Goal: Transaction & Acquisition: Purchase product/service

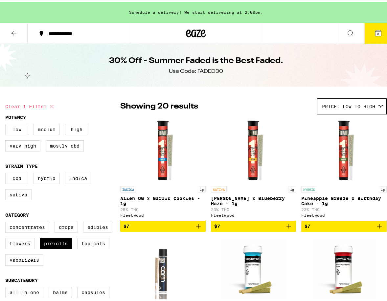
click at [52, 105] on icon at bounding box center [51, 104] width 3 height 3
checkbox input "false"
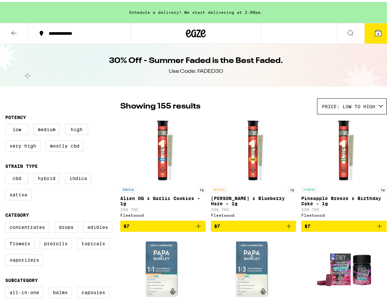
click at [181, 32] on div at bounding box center [196, 31] width 131 height 21
click at [191, 32] on icon at bounding box center [196, 32] width 10 height 8
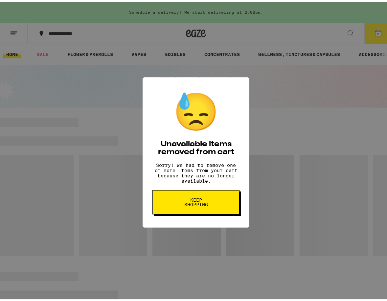
click at [201, 198] on button "Keep Shopping" at bounding box center [195, 200] width 87 height 24
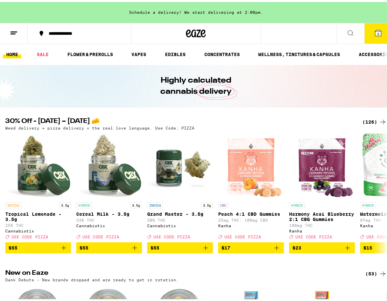
click at [366, 120] on div "(126)" at bounding box center [374, 120] width 24 height 8
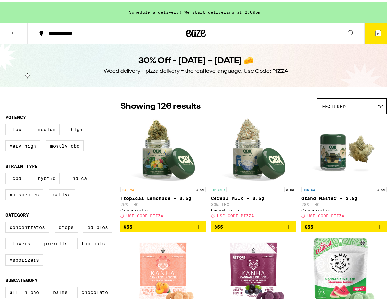
click at [375, 34] on icon at bounding box center [378, 31] width 6 height 6
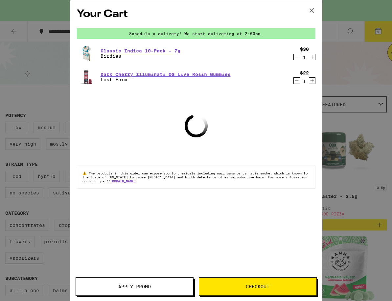
click at [298, 58] on icon "Decrement" at bounding box center [296, 57] width 6 height 8
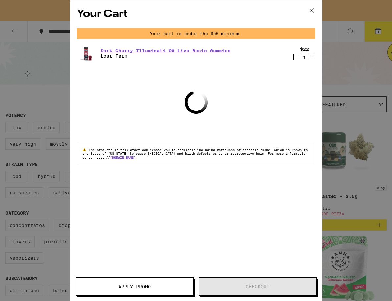
click at [297, 54] on div "$22 1" at bounding box center [303, 54] width 25 height 14
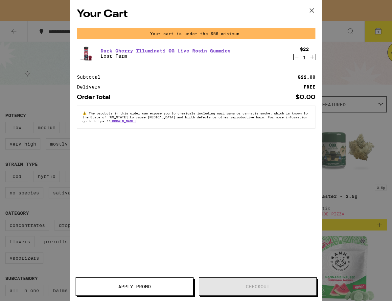
click at [296, 56] on icon "Decrement" at bounding box center [296, 57] width 6 height 8
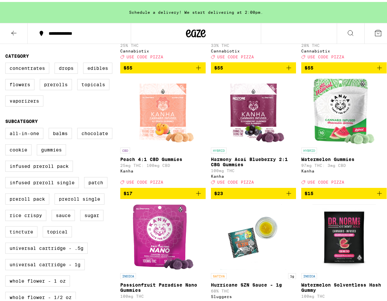
scroll to position [197, 0]
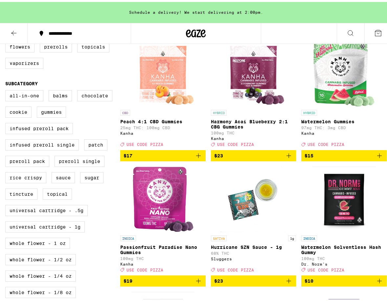
click at [376, 158] on icon "Add to bag" at bounding box center [379, 154] width 8 height 8
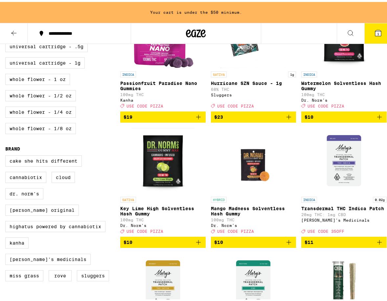
scroll to position [394, 0]
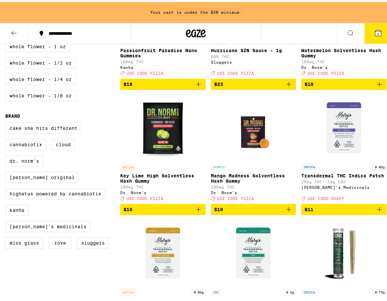
click at [196, 210] on icon "Add to bag" at bounding box center [198, 208] width 5 height 5
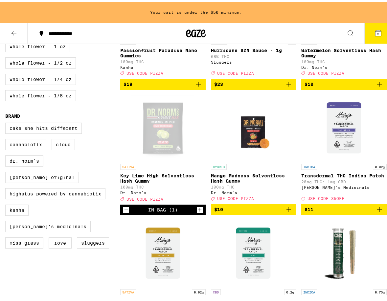
click at [197, 212] on icon "Increment" at bounding box center [200, 208] width 6 height 8
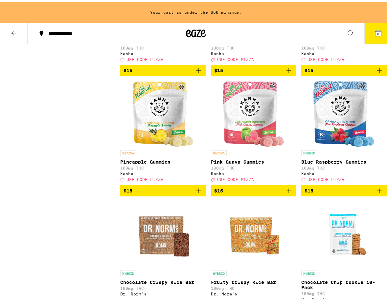
scroll to position [1149, 0]
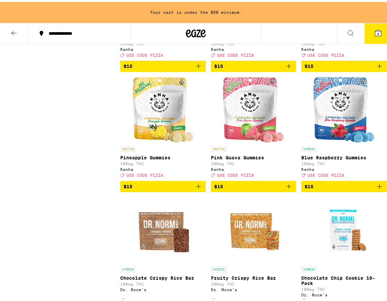
click at [375, 189] on icon "Add to bag" at bounding box center [379, 185] width 8 height 8
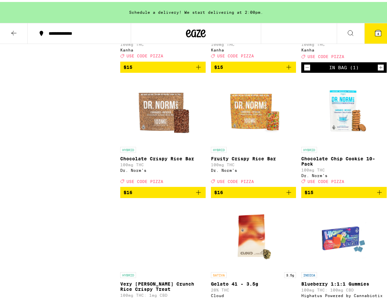
scroll to position [1280, 0]
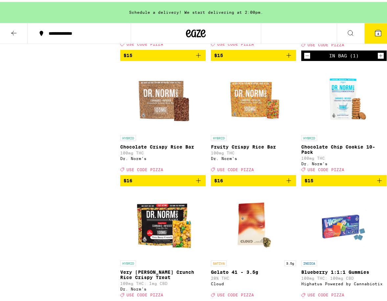
click at [375, 183] on icon "Add to bag" at bounding box center [379, 179] width 8 height 8
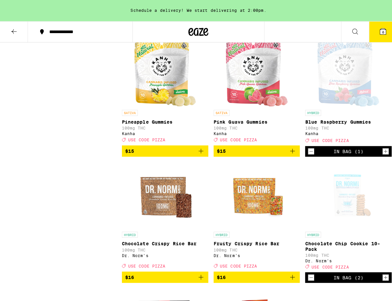
scroll to position [1182, 0]
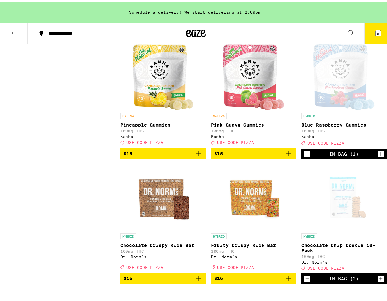
click at [367, 32] on button "6" at bounding box center [378, 31] width 28 height 20
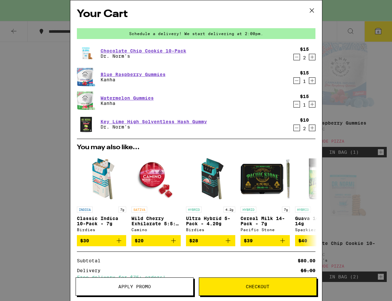
click at [293, 104] on icon "Decrement" at bounding box center [296, 104] width 6 height 8
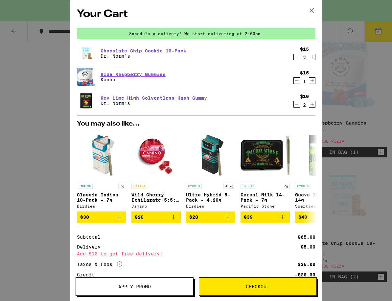
click at [309, 81] on icon "Increment" at bounding box center [312, 81] width 6 height 8
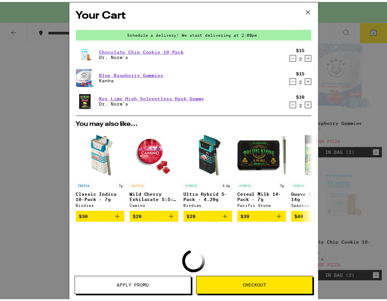
scroll to position [51, 0]
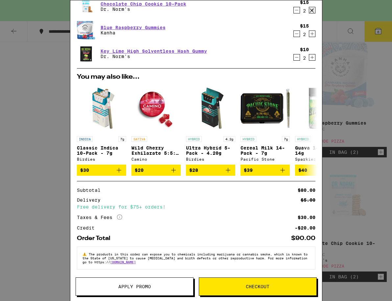
click at [155, 287] on span "Apply Promo" at bounding box center [134, 287] width 117 height 5
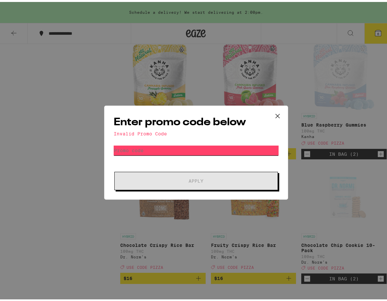
click at [166, 150] on input "Promo Code" at bounding box center [196, 149] width 165 height 10
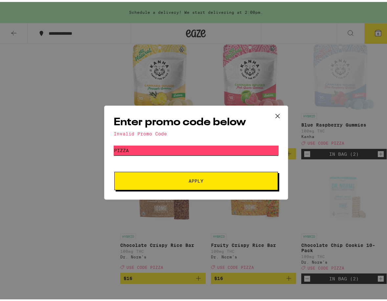
type input "pizza"
click at [114, 170] on button "Apply" at bounding box center [195, 179] width 163 height 18
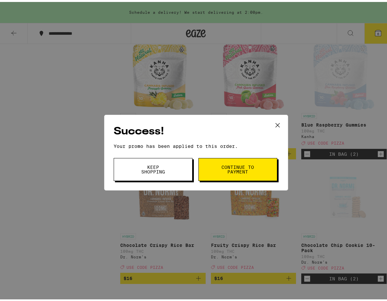
click at [192, 168] on span "Keep Shopping Continue to payment" at bounding box center [196, 167] width 165 height 23
click at [204, 168] on button "Continue to payment" at bounding box center [237, 167] width 79 height 23
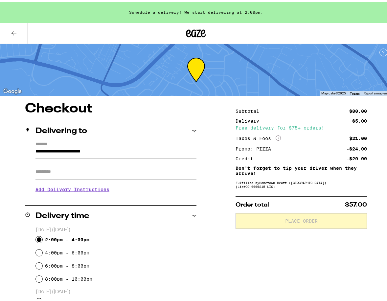
click at [39, 239] on input "2:00pm - 4:00pm" at bounding box center [39, 238] width 7 height 7
radio input "true"
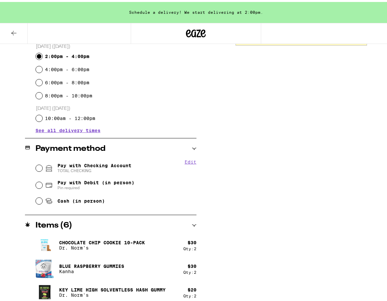
scroll to position [188, 0]
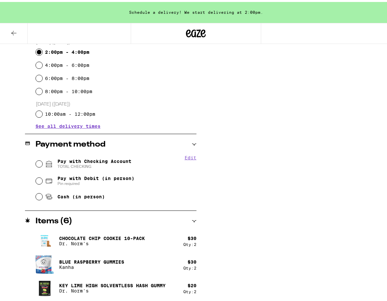
click at [192, 220] on icon at bounding box center [194, 219] width 5 height 5
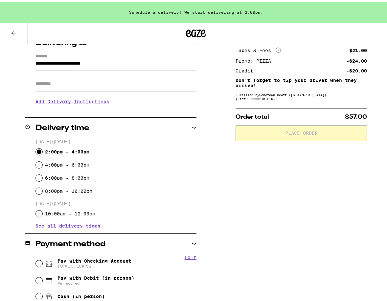
scroll to position [117, 0]
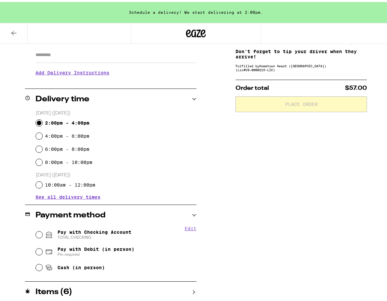
click at [15, 30] on icon at bounding box center [14, 31] width 8 height 8
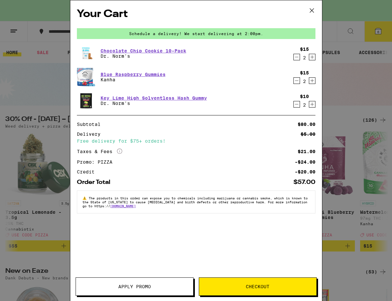
click at [44, 96] on div "Your Cart Schedule a delivery! We start delivering at 2:00pm. Chocolate Chip Co…" at bounding box center [196, 150] width 392 height 301
click at [313, 14] on icon at bounding box center [312, 11] width 10 height 10
click at [313, 8] on icon at bounding box center [312, 11] width 10 height 10
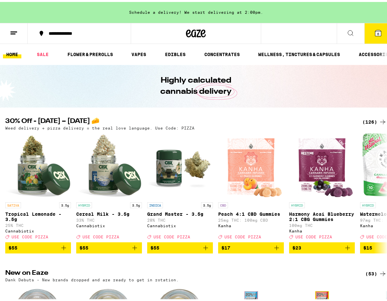
click at [375, 32] on icon at bounding box center [378, 31] width 6 height 6
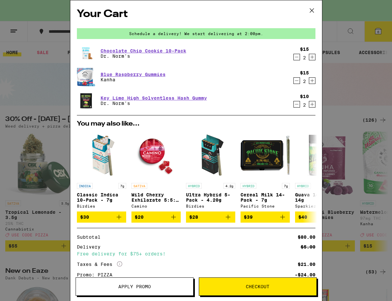
click at [293, 82] on icon "Decrement" at bounding box center [296, 81] width 6 height 8
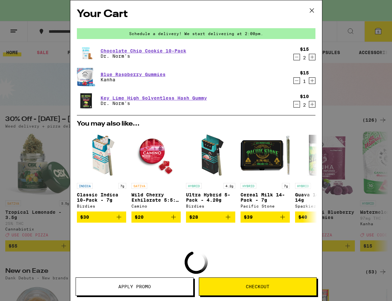
click at [307, 99] on div "$10 2" at bounding box center [303, 101] width 25 height 14
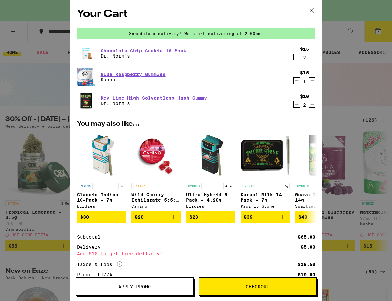
click at [309, 105] on icon "Increment" at bounding box center [312, 104] width 6 height 8
click at [293, 83] on icon "Decrement" at bounding box center [296, 81] width 6 height 8
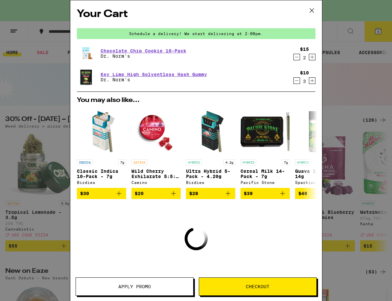
click at [293, 80] on icon "Decrement" at bounding box center [296, 81] width 6 height 8
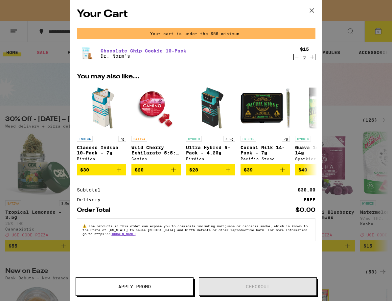
click at [329, 97] on div "Your Cart Your cart is under the $50 minimum. Chocolate Chip Cookie 10-Pack Dr.…" at bounding box center [196, 150] width 392 height 301
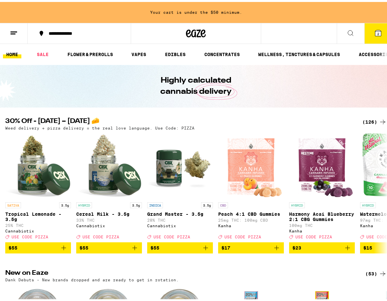
click at [380, 120] on icon at bounding box center [382, 120] width 5 height 5
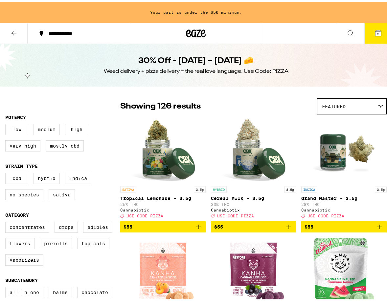
click at [64, 248] on label "Prerolls" at bounding box center [56, 241] width 32 height 11
click at [7, 221] on input "Prerolls" at bounding box center [7, 221] width 0 height 0
checkbox input "true"
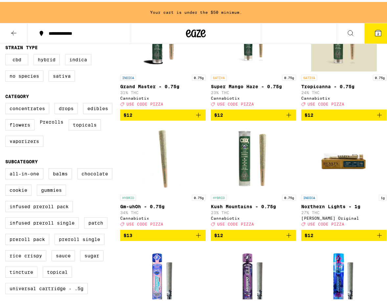
scroll to position [131, 0]
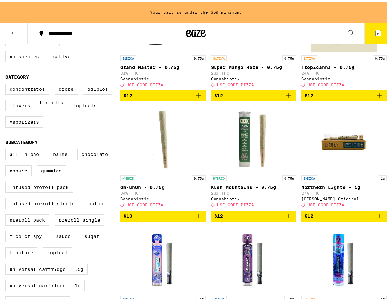
click at [42, 224] on label "Preroll Pack" at bounding box center [27, 218] width 44 height 11
click at [7, 148] on input "Preroll Pack" at bounding box center [7, 148] width 0 height 0
checkbox input "true"
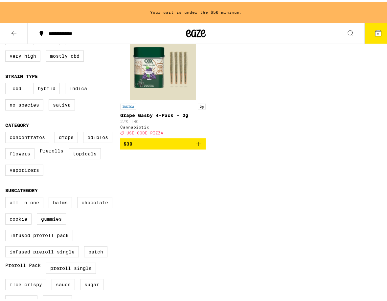
scroll to position [33, 0]
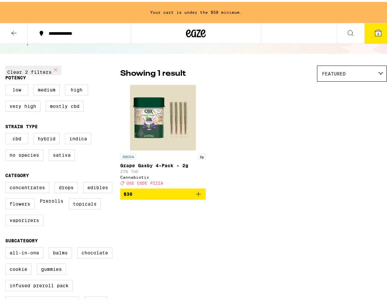
click at [56, 208] on label "Prerolls" at bounding box center [52, 202] width 24 height 11
click at [7, 182] on input "Prerolls" at bounding box center [7, 181] width 0 height 0
checkbox input "false"
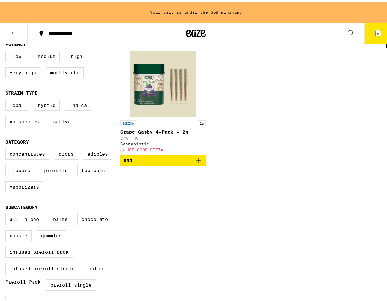
scroll to position [164, 0]
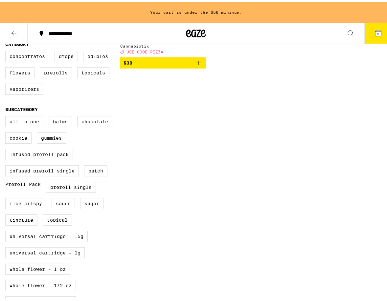
click at [39, 191] on label "Preroll Pack" at bounding box center [22, 185] width 35 height 11
click at [7, 116] on input "Preroll Pack" at bounding box center [7, 115] width 0 height 0
checkbox input "false"
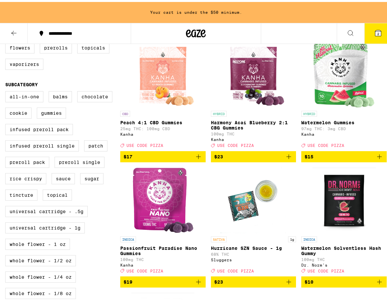
scroll to position [263, 0]
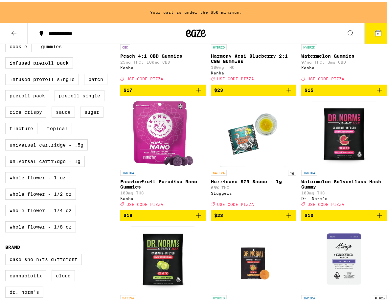
click at [348, 135] on img "Open page for Watermelon Solventless Hash Gummy from Dr. Norm's" at bounding box center [343, 132] width 63 height 66
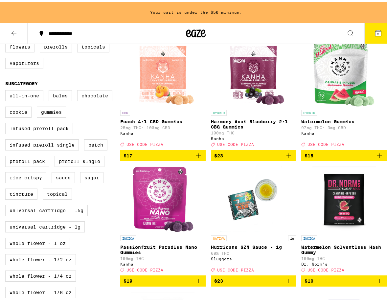
scroll to position [98, 0]
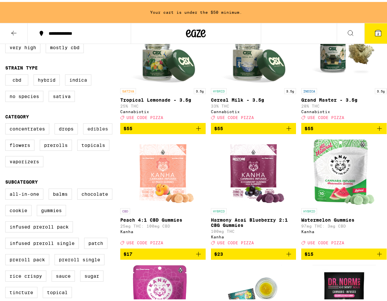
click at [88, 133] on label "Edibles" at bounding box center [97, 126] width 29 height 11
click at [7, 123] on input "Edibles" at bounding box center [7, 122] width 0 height 0
checkbox input "true"
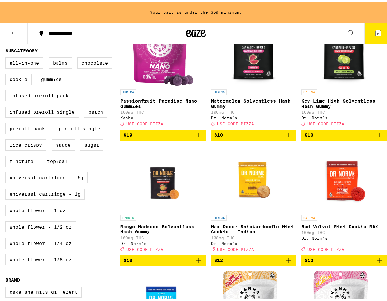
scroll to position [288, 0]
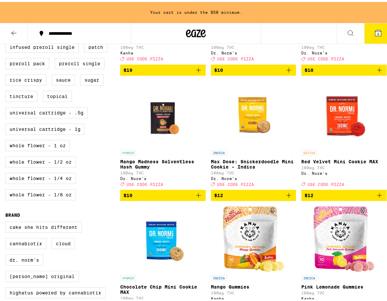
click at [200, 198] on icon "Add to bag" at bounding box center [198, 194] width 8 height 8
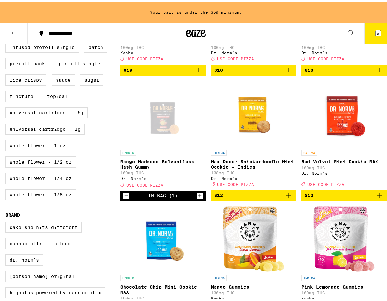
click at [200, 198] on icon "Increment" at bounding box center [200, 194] width 6 height 8
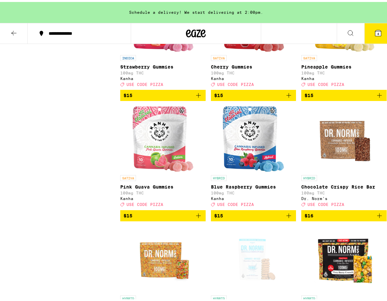
scroll to position [649, 0]
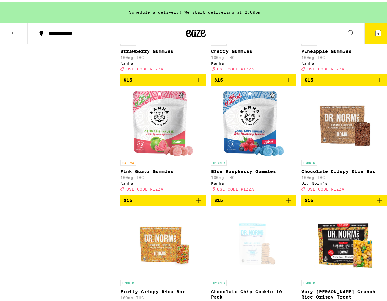
click at [375, 82] on icon "Add to bag" at bounding box center [379, 78] width 8 height 8
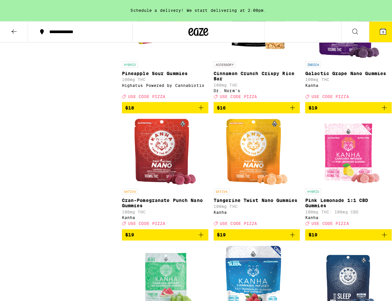
scroll to position [1174, 0]
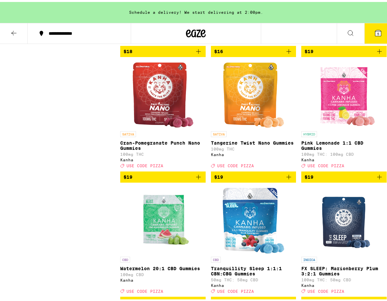
click at [199, 179] on icon "Add to bag" at bounding box center [198, 175] width 8 height 8
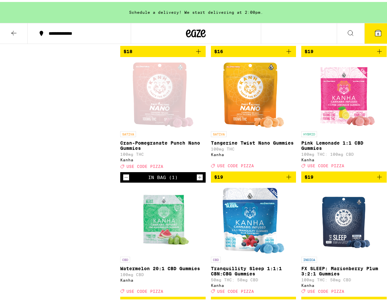
click at [371, 35] on button "6" at bounding box center [378, 31] width 28 height 20
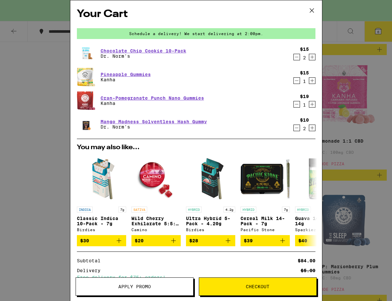
click at [293, 104] on icon "Decrement" at bounding box center [296, 104] width 6 height 8
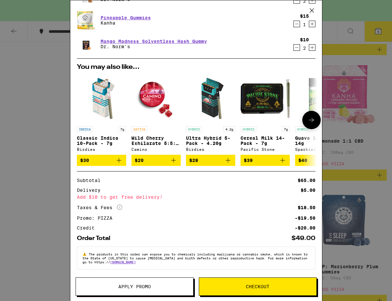
scroll to position [61, 0]
click at [309, 45] on icon "Increment" at bounding box center [312, 48] width 6 height 8
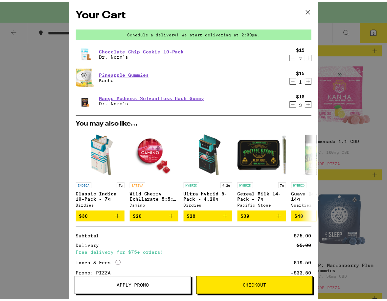
scroll to position [0, 0]
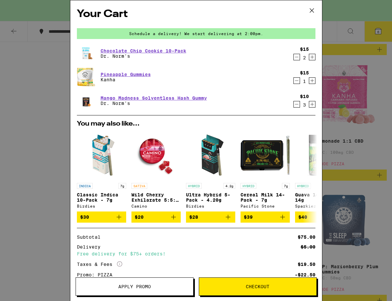
click at [294, 103] on icon "Decrement" at bounding box center [296, 104] width 6 height 8
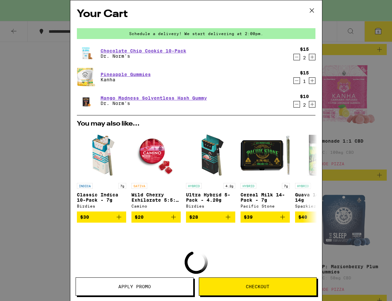
click at [375, 116] on div "Your Cart Schedule a delivery! We start delivering at 2:00pm. Chocolate Chip Co…" at bounding box center [196, 150] width 392 height 301
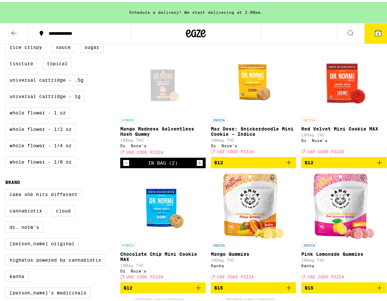
scroll to position [222, 0]
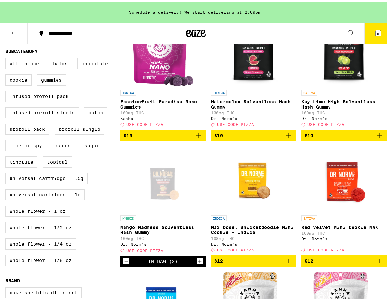
click at [289, 138] on icon "Add to bag" at bounding box center [289, 134] width 8 height 8
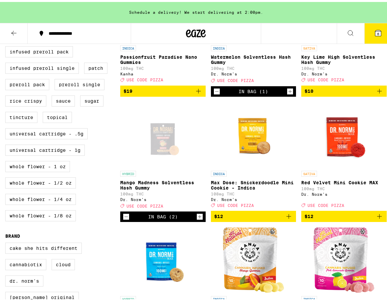
scroll to position [255, 0]
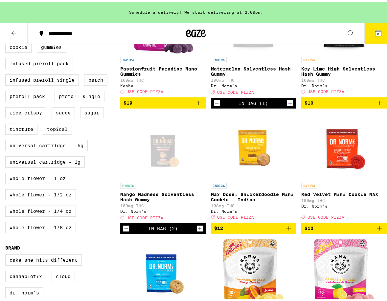
click at [287, 105] on icon "Increment" at bounding box center [290, 102] width 6 height 8
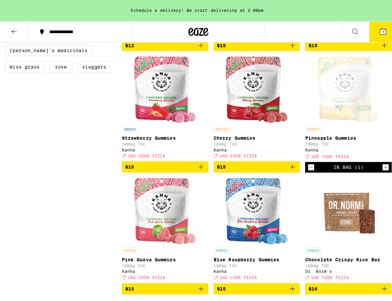
scroll to position [551, 0]
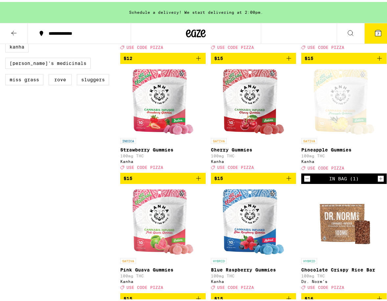
click at [197, 181] on icon "Add to bag" at bounding box center [198, 177] width 8 height 8
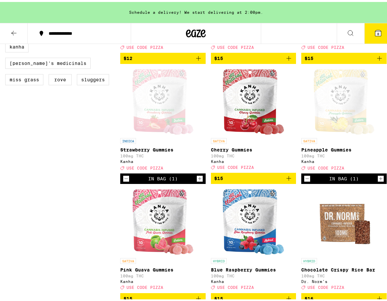
click at [375, 32] on icon at bounding box center [378, 31] width 6 height 6
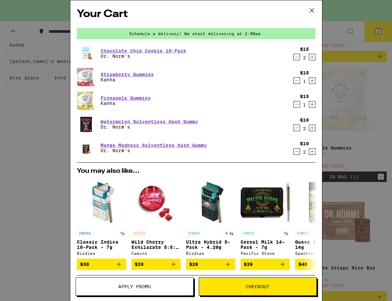
click at [293, 126] on icon "Decrement" at bounding box center [296, 128] width 6 height 8
click at [293, 154] on icon "Decrement" at bounding box center [296, 152] width 6 height 8
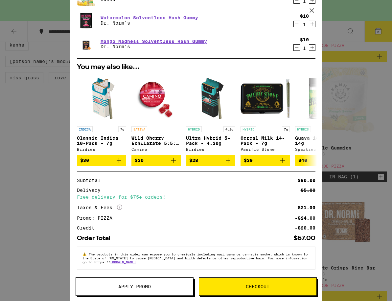
scroll to position [108, 0]
click at [215, 284] on button "Checkout" at bounding box center [258, 287] width 118 height 18
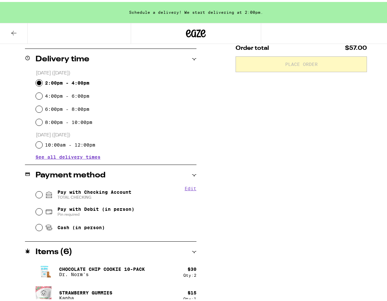
scroll to position [164, 0]
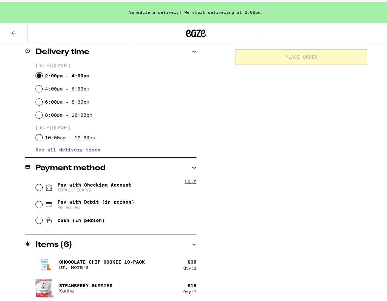
click at [37, 182] on div "Pay with Checking Account TOTAL CHECKING" at bounding box center [116, 185] width 161 height 17
click at [37, 187] on input "Pay with Checking Account TOTAL CHECKING" at bounding box center [39, 186] width 7 height 7
radio input "true"
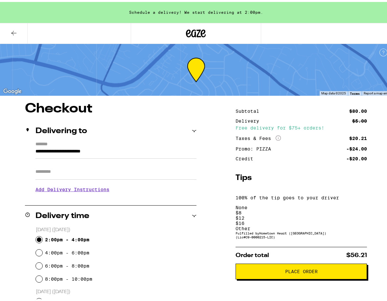
scroll to position [66, 0]
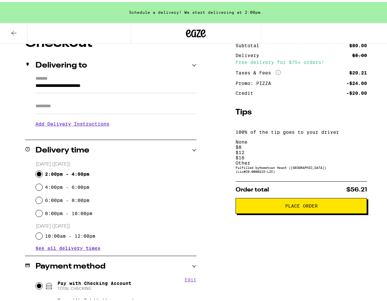
click at [10, 32] on icon at bounding box center [14, 31] width 8 height 8
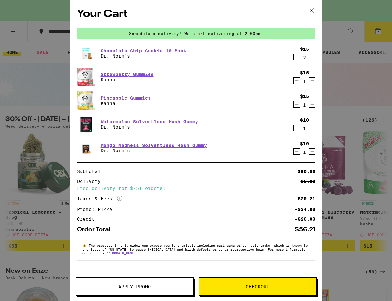
click at [310, 13] on icon at bounding box center [312, 11] width 10 height 10
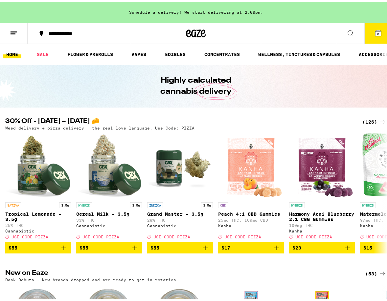
click at [372, 119] on div "(126)" at bounding box center [374, 120] width 24 height 8
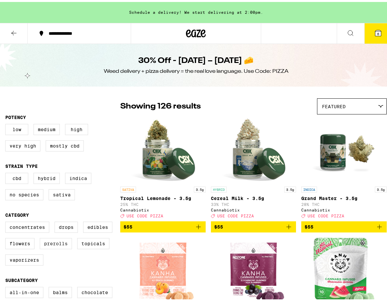
click at [57, 248] on label "Prerolls" at bounding box center [56, 241] width 32 height 11
click at [7, 221] on input "Prerolls" at bounding box center [7, 221] width 0 height 0
checkbox input "true"
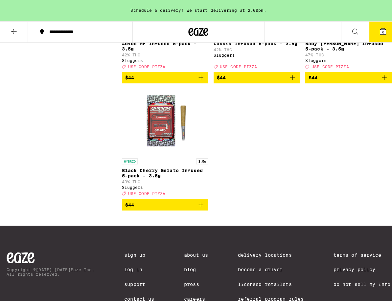
scroll to position [657, 0]
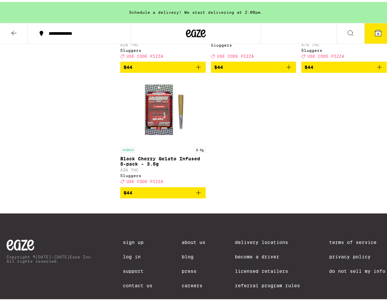
click at [374, 31] on icon at bounding box center [378, 31] width 8 height 8
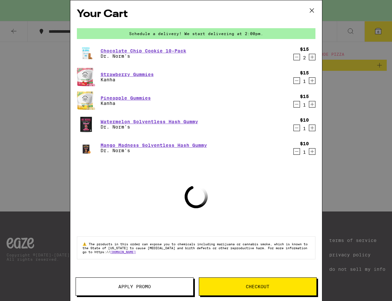
click at [253, 283] on button "Checkout" at bounding box center [258, 287] width 118 height 18
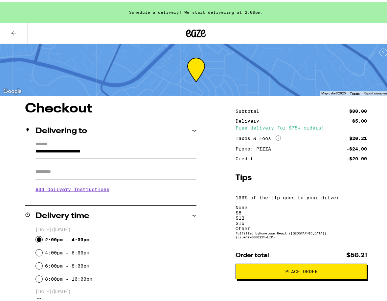
click at [290, 268] on span "Place Order" at bounding box center [301, 270] width 33 height 5
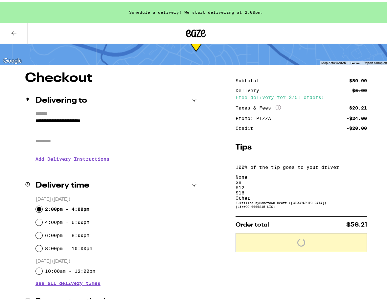
scroll to position [131, 0]
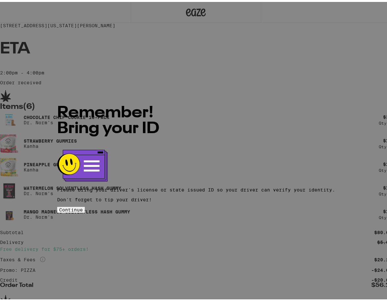
click at [83, 206] on span "Continue" at bounding box center [71, 208] width 24 height 5
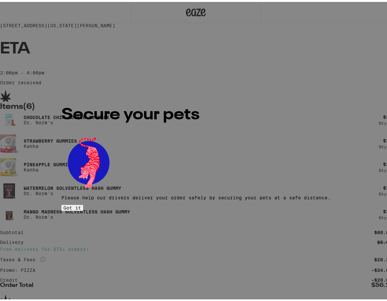
click at [83, 203] on button "Got it" at bounding box center [72, 206] width 22 height 6
